Goal: Information Seeking & Learning: Learn about a topic

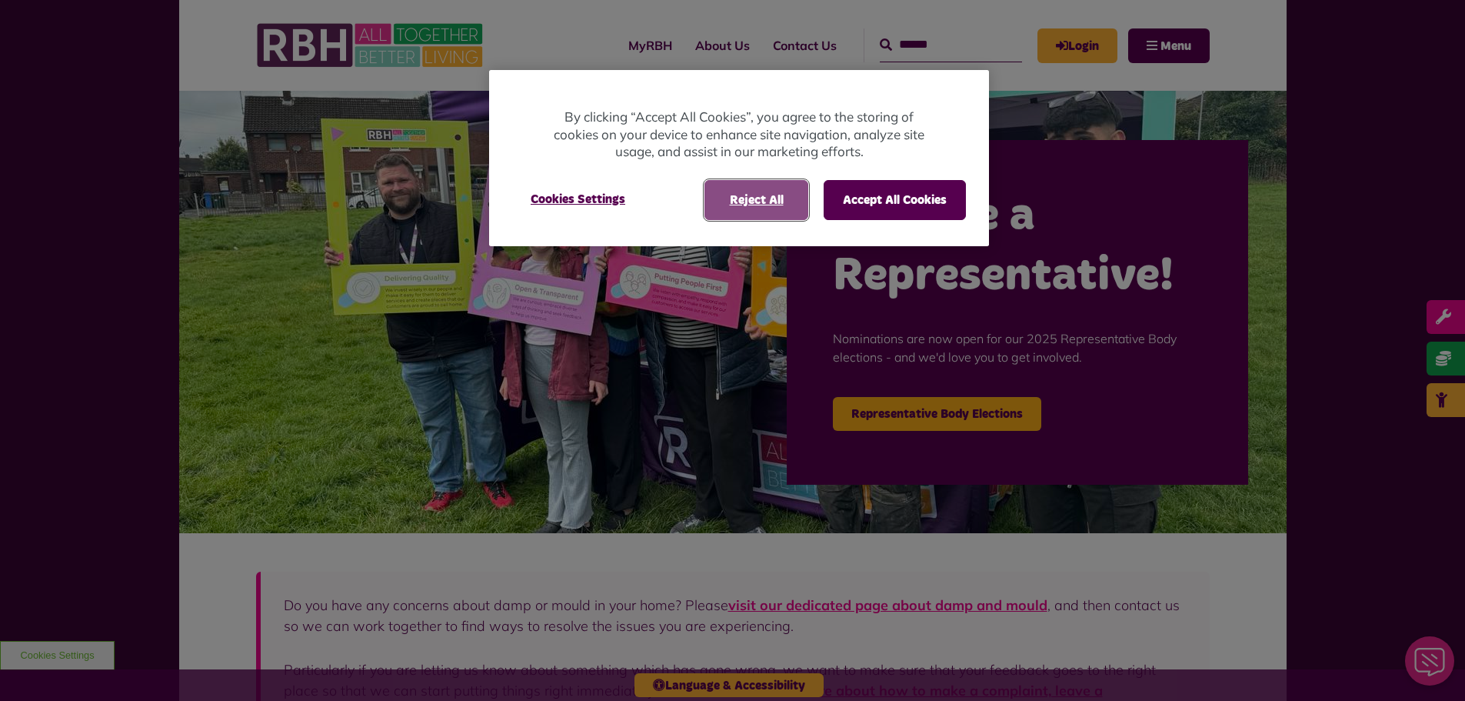
drag, startPoint x: 769, startPoint y: 188, endPoint x: 718, endPoint y: 205, distance: 54.2
click at [769, 189] on button "Reject All" at bounding box center [757, 200] width 104 height 40
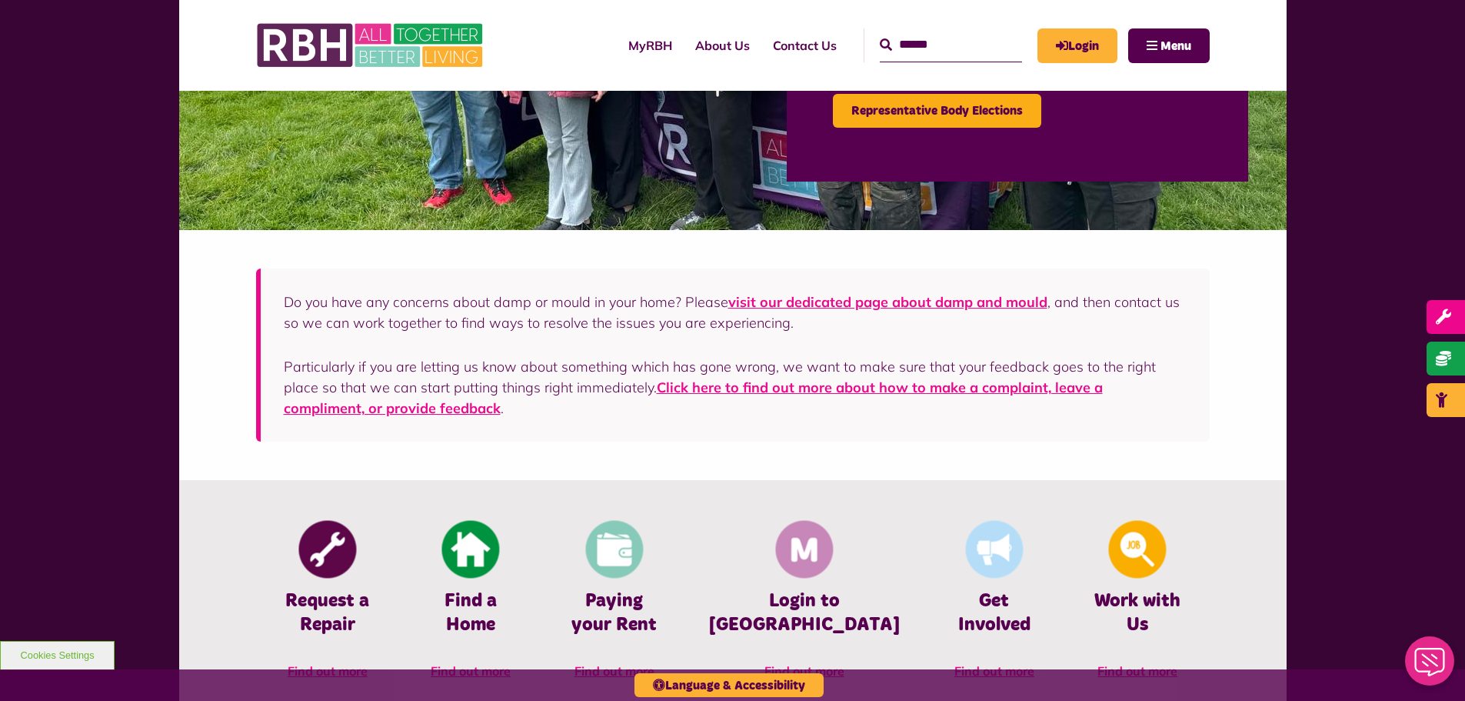
scroll to position [308, 0]
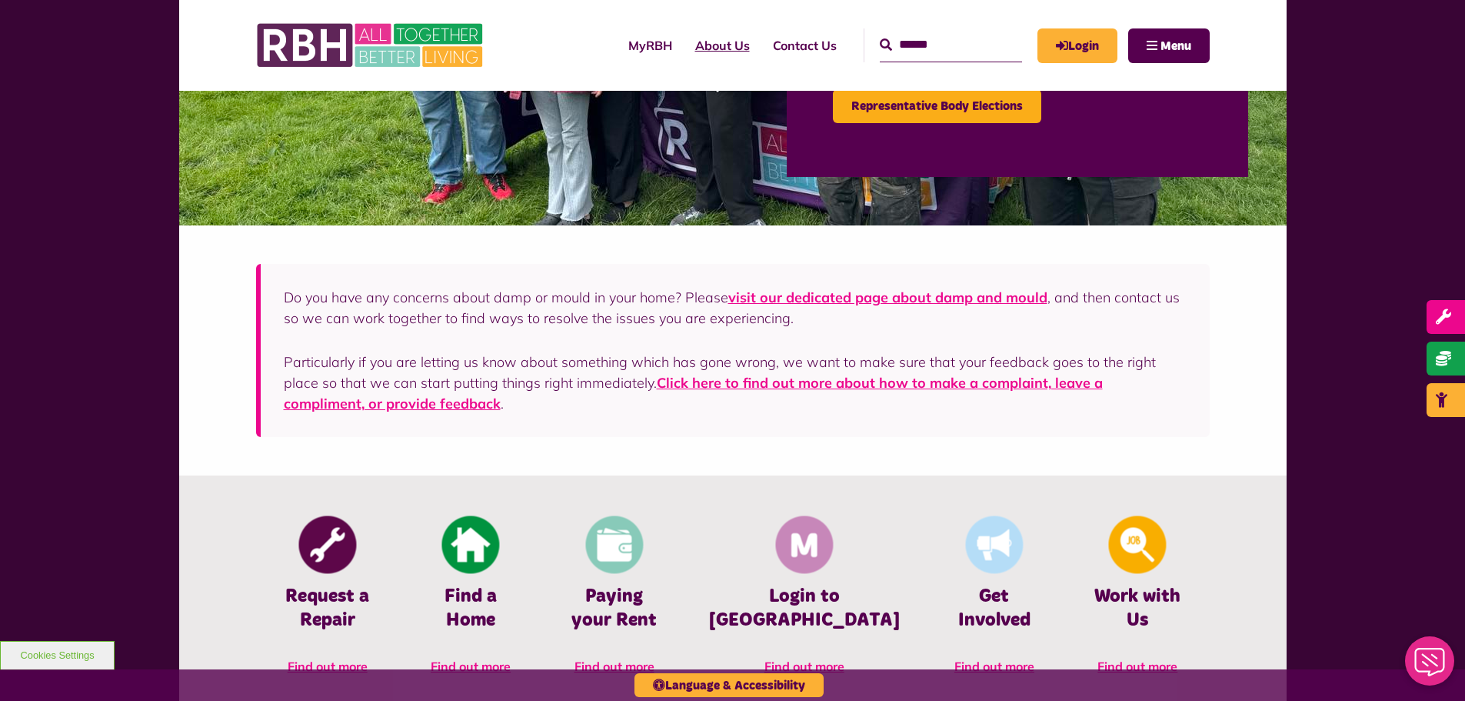
click at [699, 41] on link "About Us" at bounding box center [723, 46] width 78 height 42
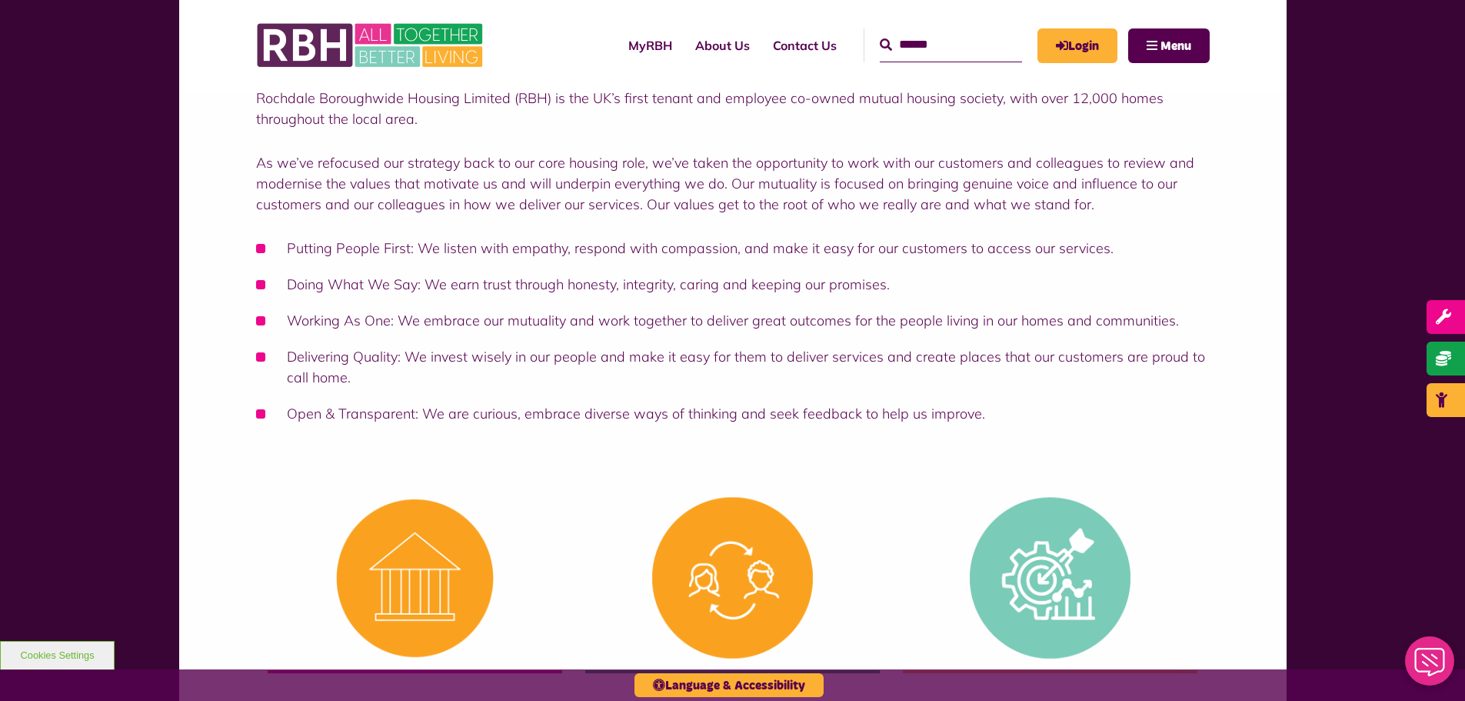
scroll to position [154, 0]
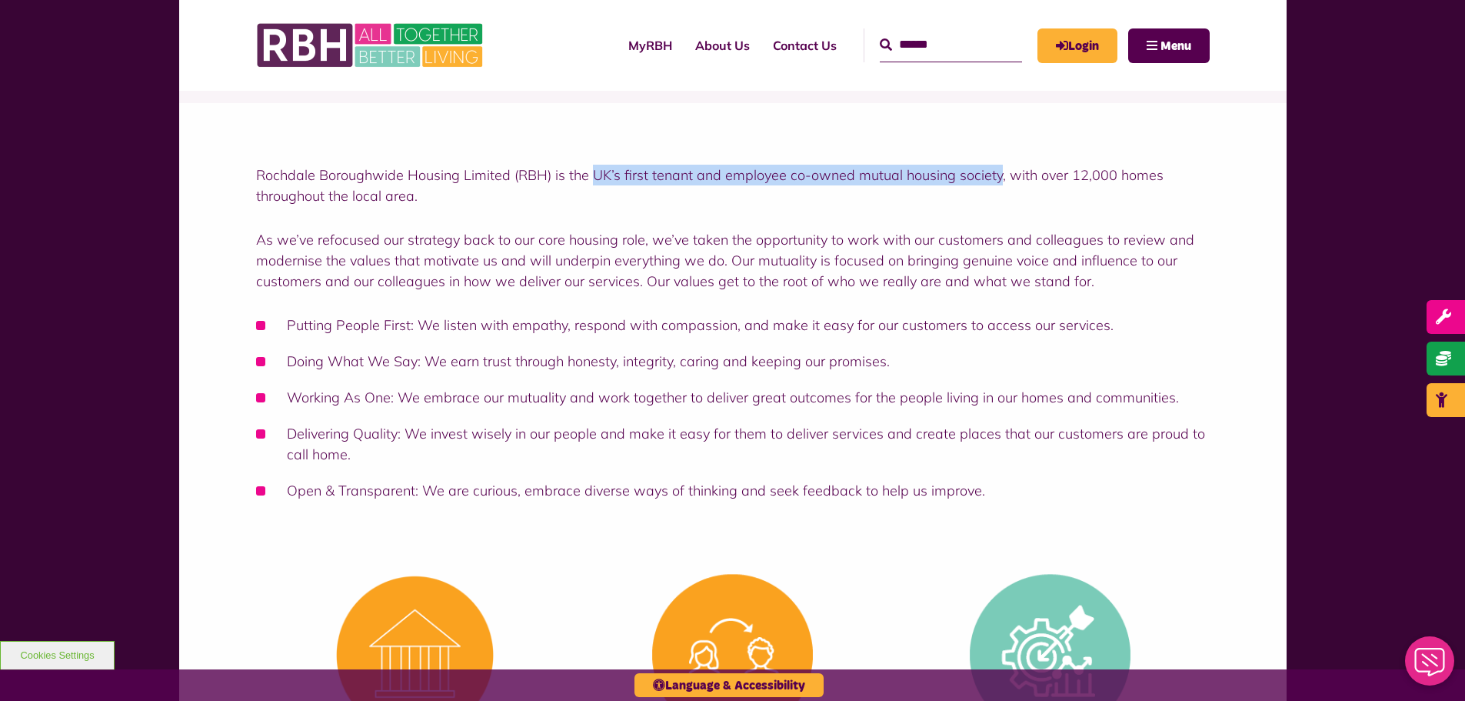
drag, startPoint x: 590, startPoint y: 175, endPoint x: 995, endPoint y: 169, distance: 405.4
click at [995, 169] on p "Rochdale Boroughwide Housing Limited (RBH) is the UK’s first tenant and employe…" at bounding box center [733, 186] width 954 height 42
copy p "UK’s first tenant and employee co-owned mutual housing society"
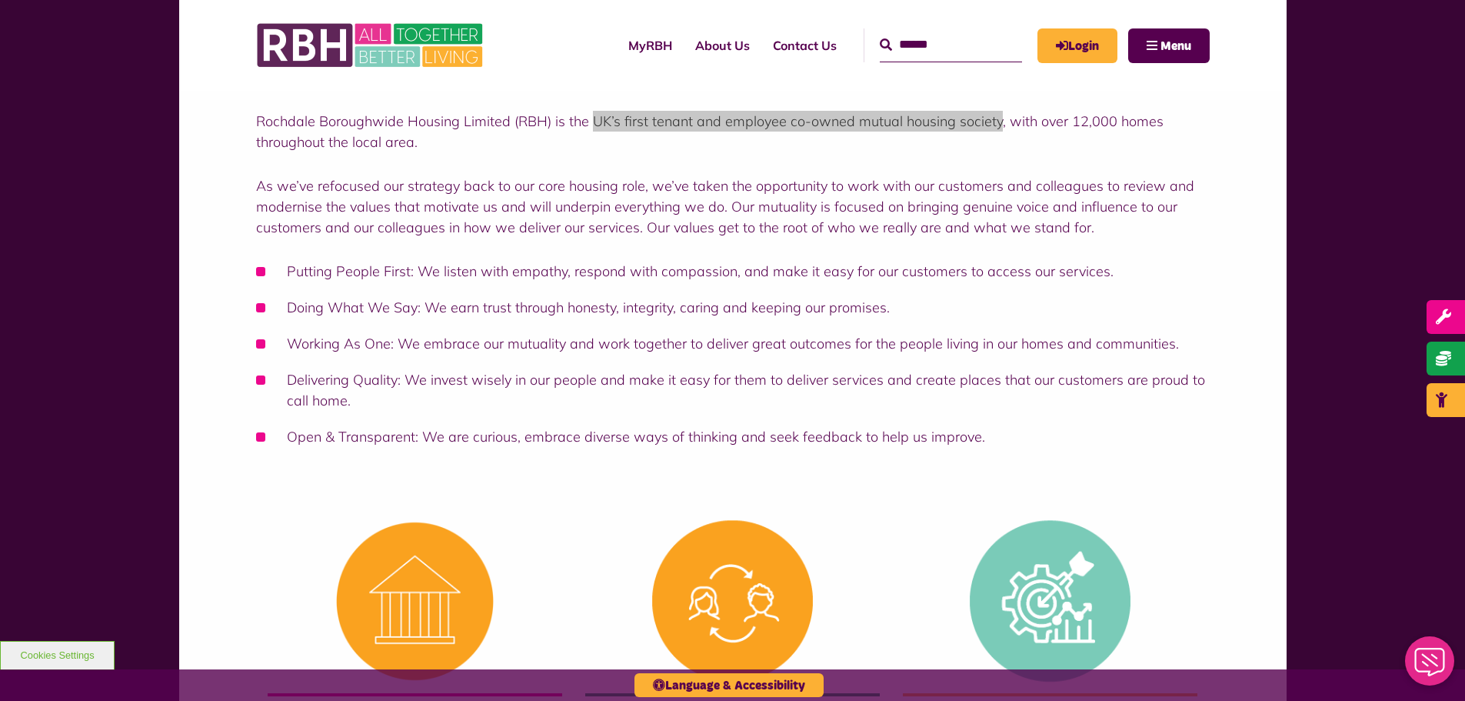
scroll to position [308, 0]
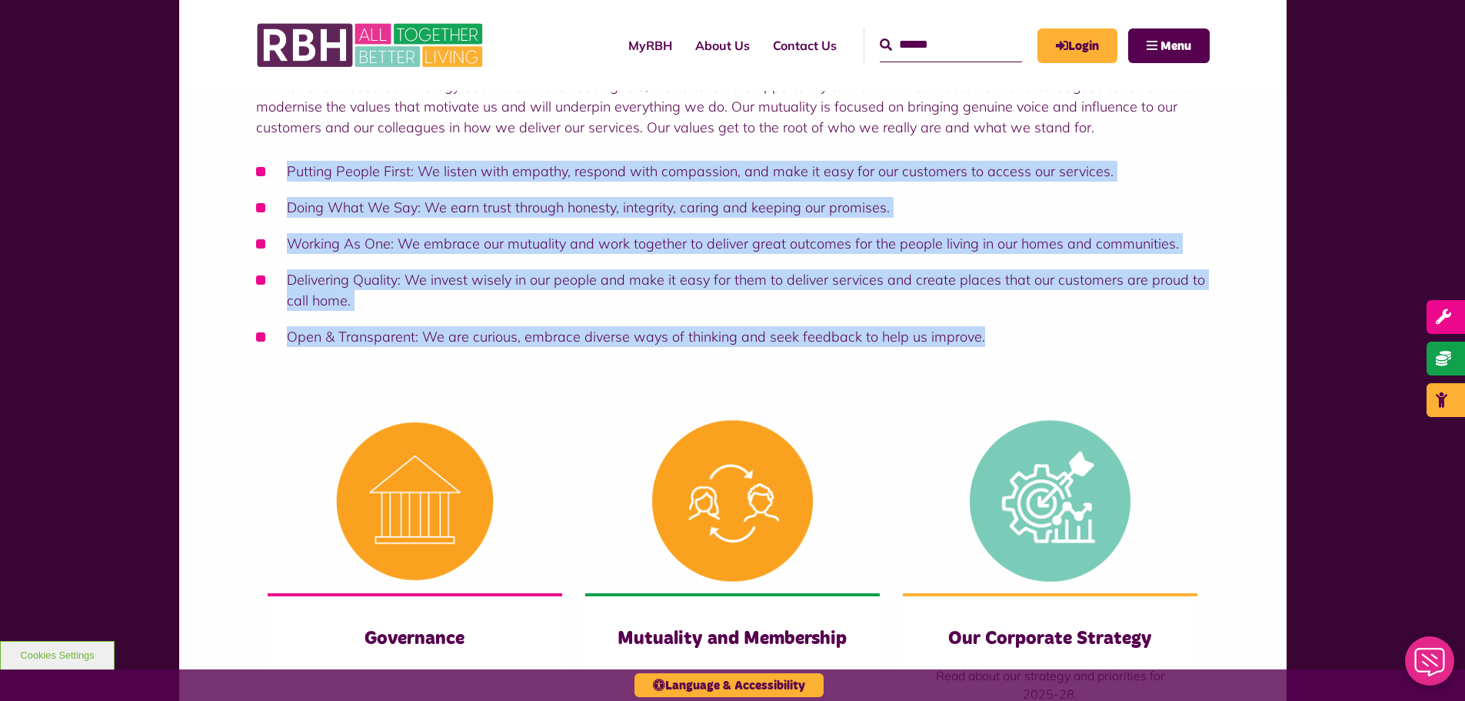
drag, startPoint x: 971, startPoint y: 339, endPoint x: 289, endPoint y: 171, distance: 702.7
click at [289, 171] on ul "Putting People First: We listen with empathy, respond with compassion, and make…" at bounding box center [733, 254] width 954 height 186
copy ul "Putting People First: We listen with empathy, respond with compassion, and make…"
click at [446, 249] on li "Working As One: We embrace our mutuality and work together to deliver great out…" at bounding box center [733, 243] width 954 height 21
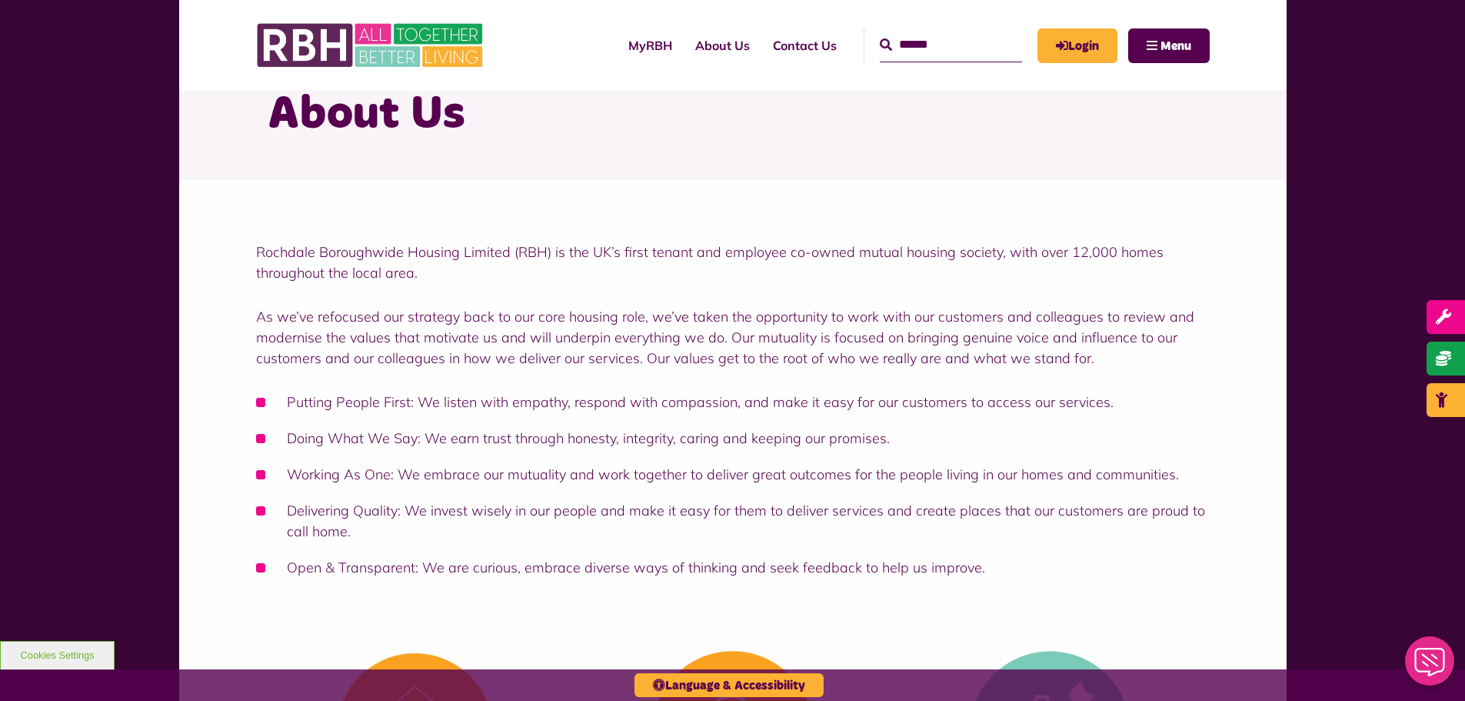
scroll to position [154, 0]
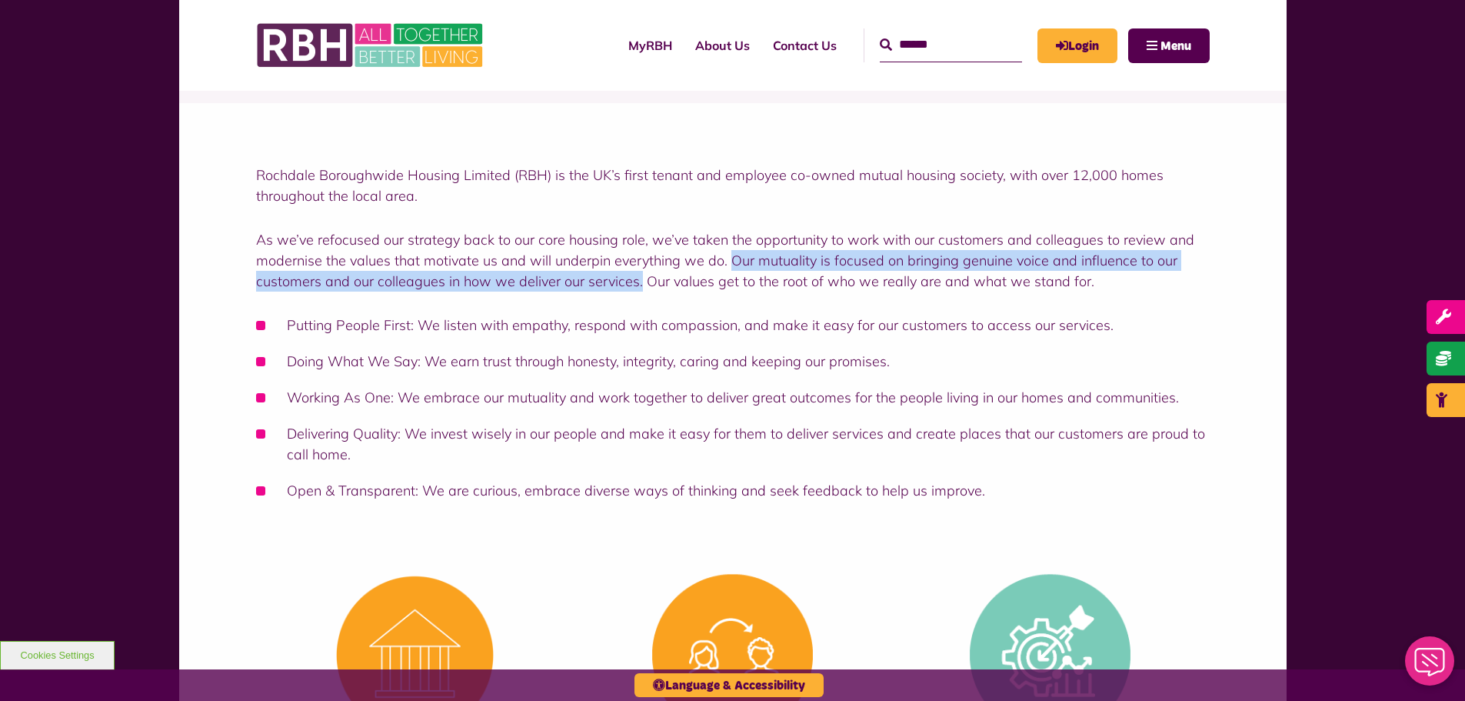
drag, startPoint x: 728, startPoint y: 263, endPoint x: 638, endPoint y: 275, distance: 90.8
click at [638, 275] on p "As we’ve refocused our strategy back to our core housing role, we’ve taken the …" at bounding box center [733, 260] width 954 height 62
copy p "Our mutuality is focused on bringing genuine voice and influence to our custome…"
